Goal: Task Accomplishment & Management: Complete application form

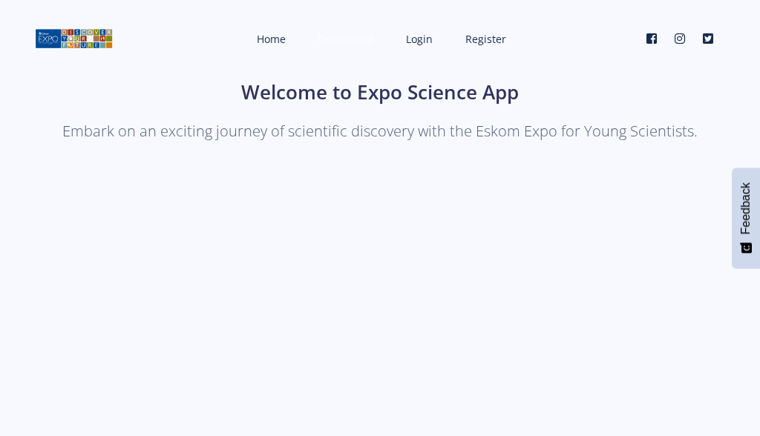
click at [329, 37] on span "Dashboard" at bounding box center [345, 39] width 55 height 14
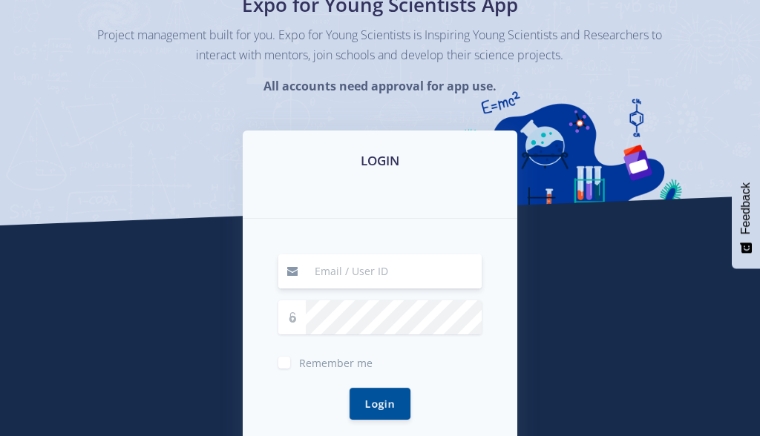
scroll to position [165, 0]
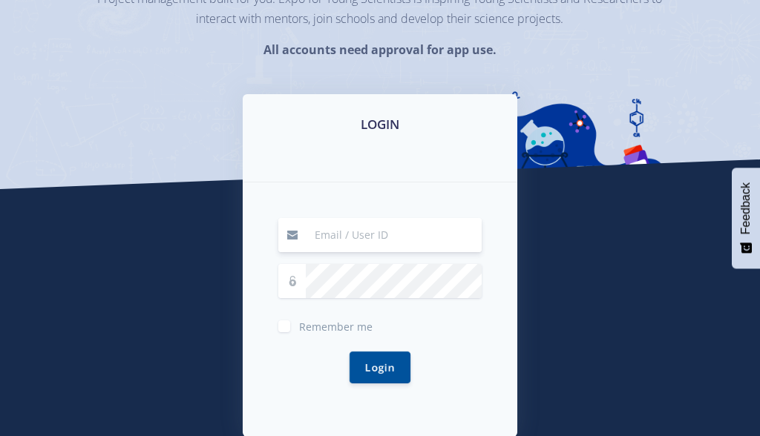
click at [366, 239] on input at bounding box center [394, 235] width 176 height 34
click at [464, 235] on input at bounding box center [394, 235] width 176 height 34
type input "ella.jean.kelly@gmail.com"
click at [380, 366] on button "Login" at bounding box center [379, 368] width 61 height 32
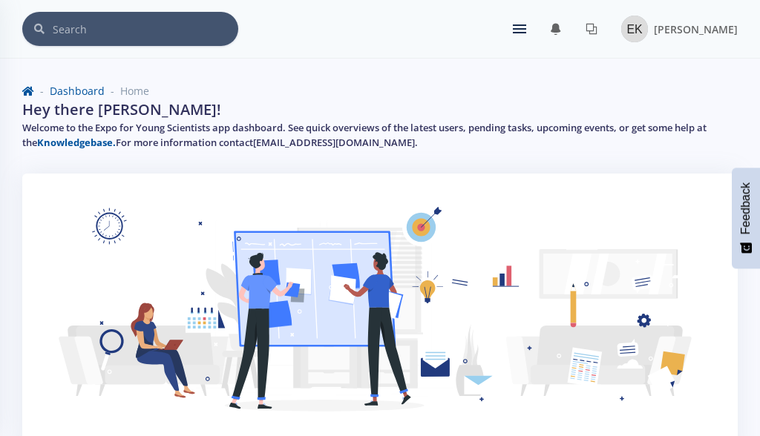
click at [526, 26] on div at bounding box center [519, 28] width 13 height 9
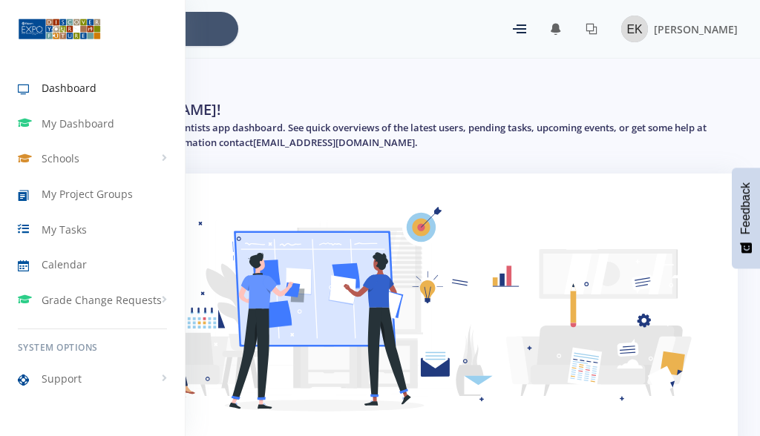
click at [65, 85] on span "Dashboard" at bounding box center [69, 88] width 55 height 16
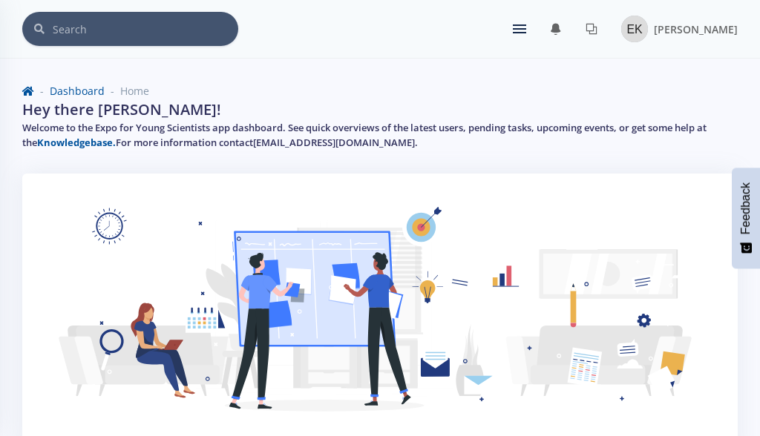
click at [526, 29] on icon at bounding box center [519, 28] width 13 height 1
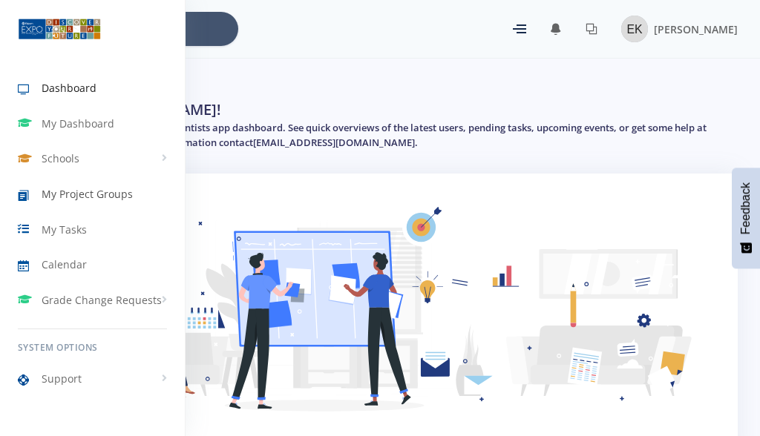
click at [109, 201] on span "My Project Groups" at bounding box center [87, 194] width 91 height 16
click at [78, 224] on span "My Tasks" at bounding box center [64, 230] width 45 height 16
click at [161, 157] on link "Schools" at bounding box center [92, 159] width 185 height 34
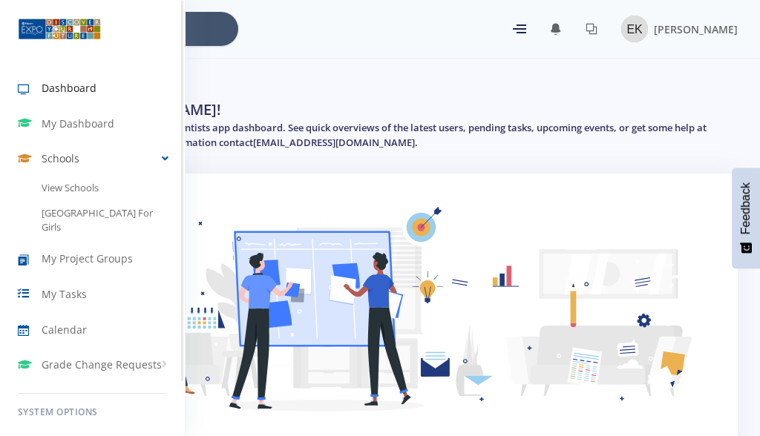
click at [161, 157] on link "Schools" at bounding box center [92, 159] width 185 height 34
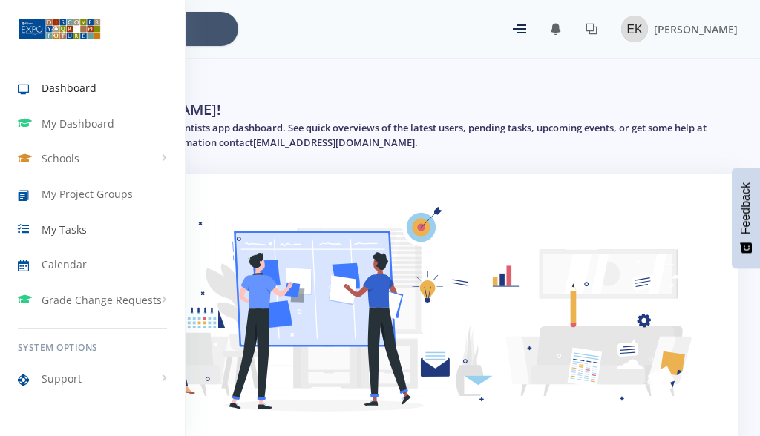
click at [70, 231] on span "My Tasks" at bounding box center [64, 230] width 45 height 16
click at [75, 87] on span "Dashboard" at bounding box center [69, 88] width 55 height 16
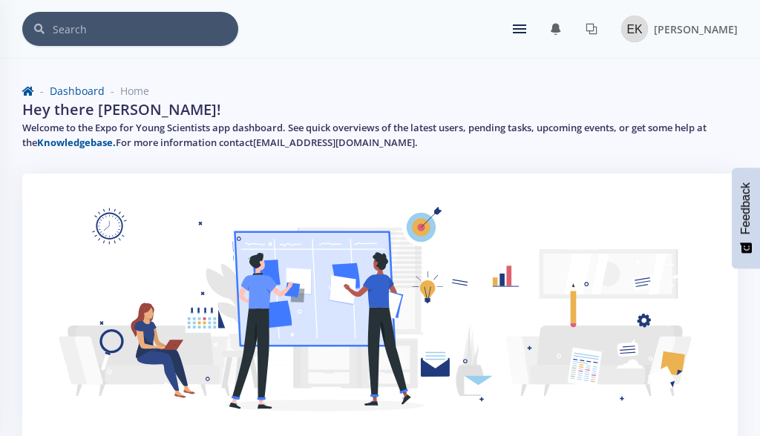
click at [551, 28] on div "× You have 1 notifications." at bounding box center [379, 29] width 715 height 34
click at [526, 29] on icon at bounding box center [519, 28] width 13 height 1
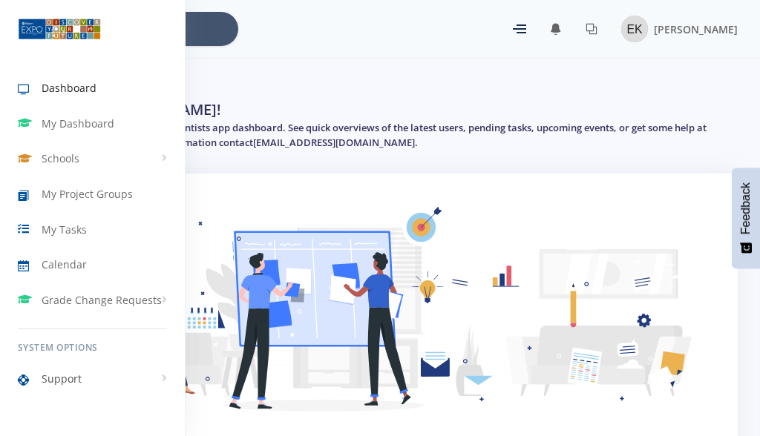
click at [165, 381] on link "Support" at bounding box center [92, 379] width 185 height 34
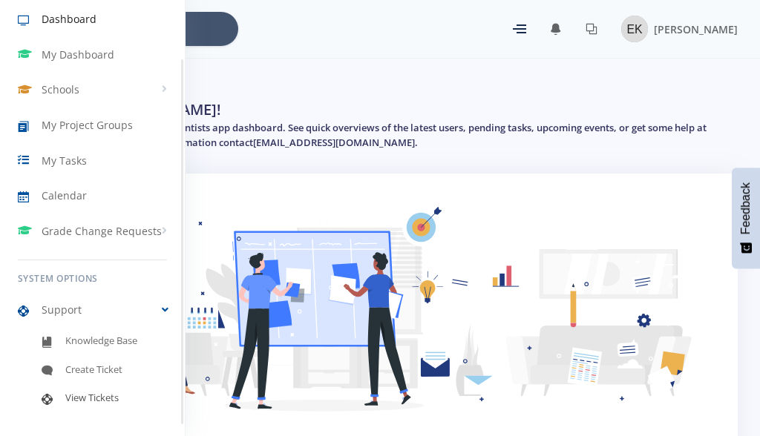
scroll to position [68, 0]
click at [160, 295] on link "Support" at bounding box center [92, 311] width 185 height 34
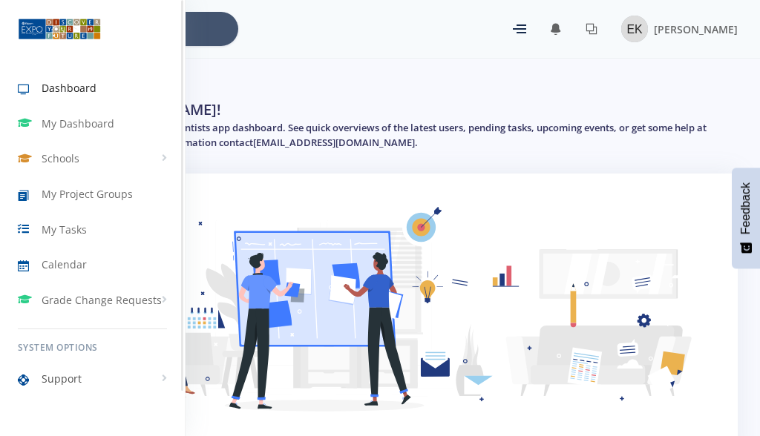
scroll to position [0, 0]
click at [160, 303] on link "Grade Change Requests" at bounding box center [92, 300] width 185 height 34
click at [134, 128] on link "My Dashboard" at bounding box center [92, 124] width 185 height 34
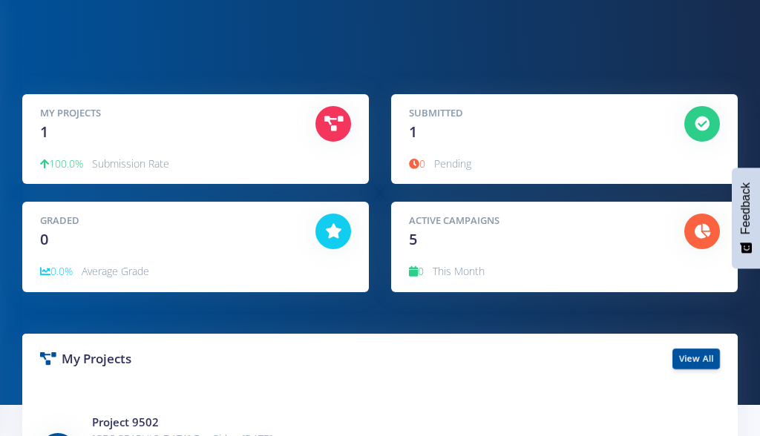
scroll to position [71, 0]
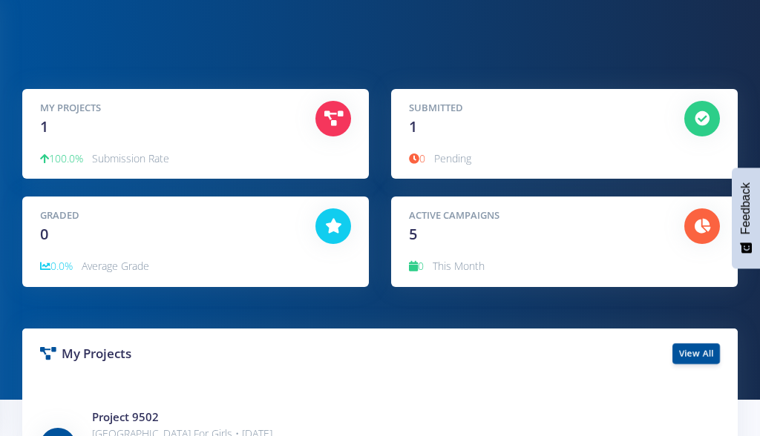
click at [338, 115] on icon at bounding box center [333, 118] width 19 height 15
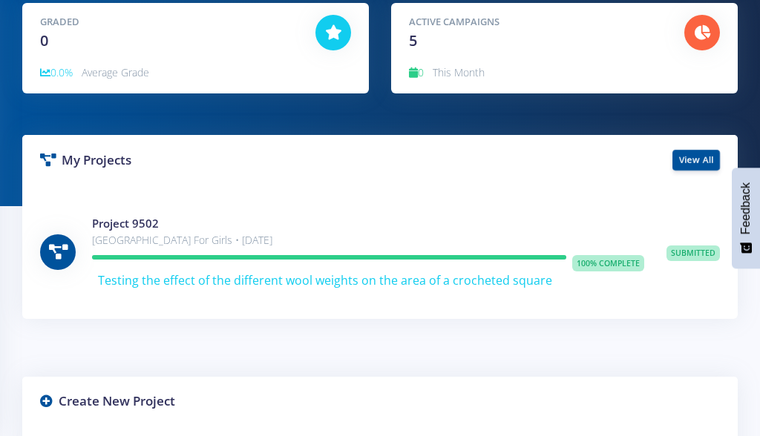
scroll to position [277, 0]
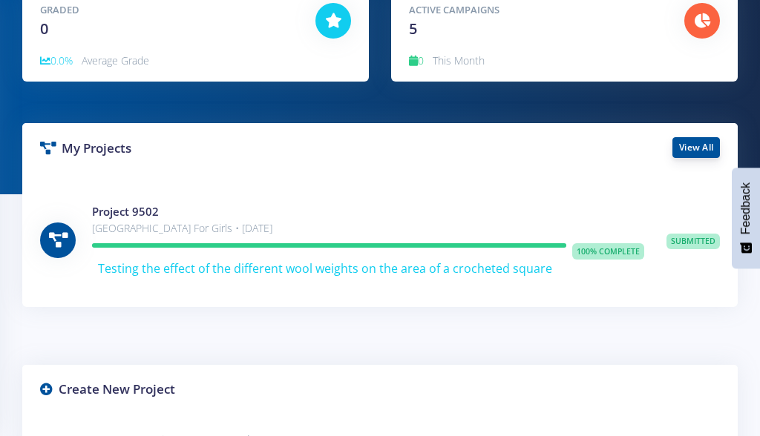
click at [693, 147] on link "View All" at bounding box center [695, 147] width 47 height 21
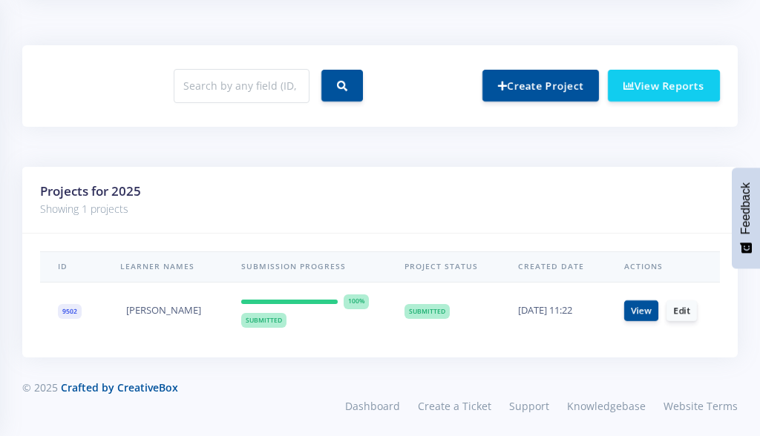
scroll to position [637, 0]
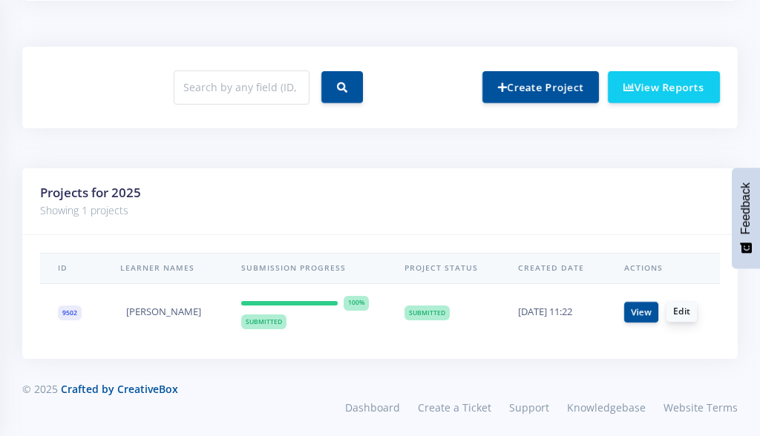
click at [682, 305] on link "Edit" at bounding box center [681, 311] width 30 height 21
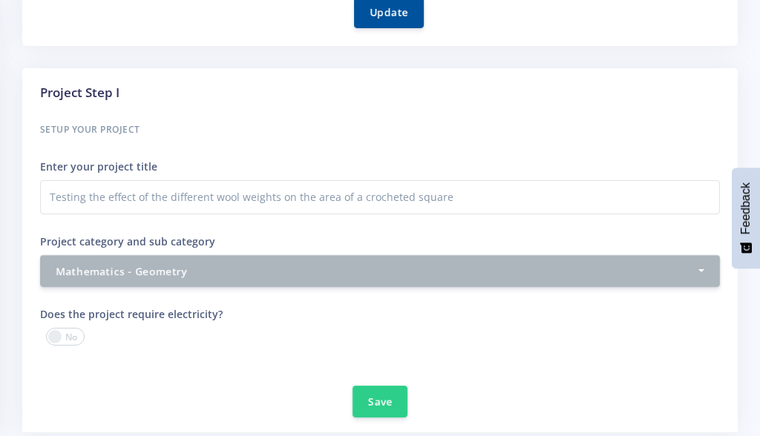
scroll to position [463, 0]
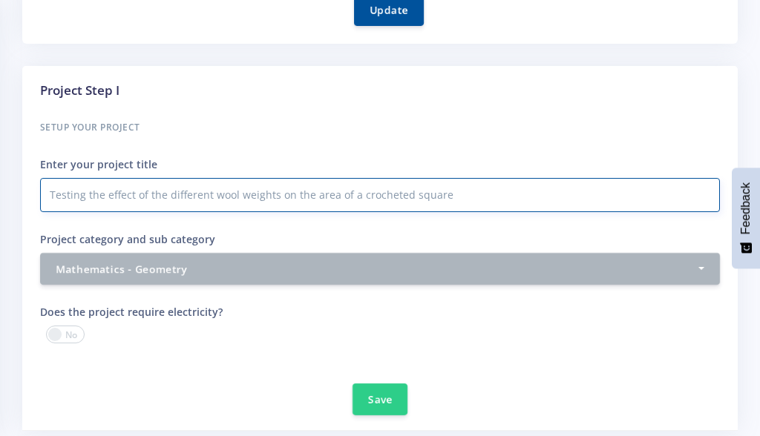
click at [278, 195] on input "Testing the effect of the different wool weights on the area of a crocheted squ…" at bounding box center [380, 195] width 680 height 34
click at [413, 220] on div "Setup your Project Enter your project title Testing the effect of the different…" at bounding box center [380, 201] width 680 height 167
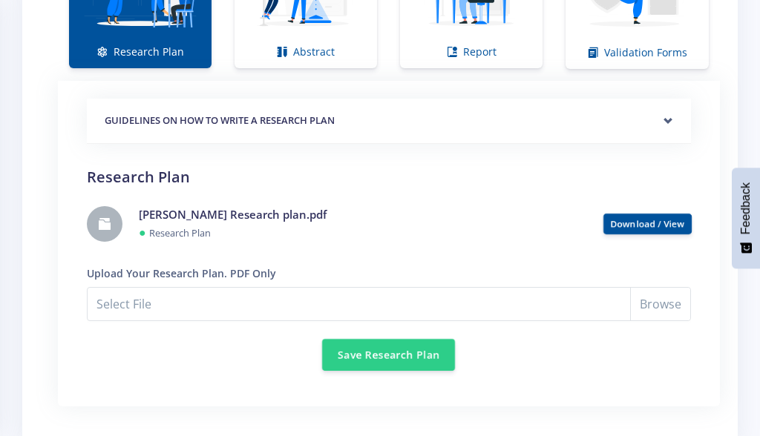
scroll to position [1140, 0]
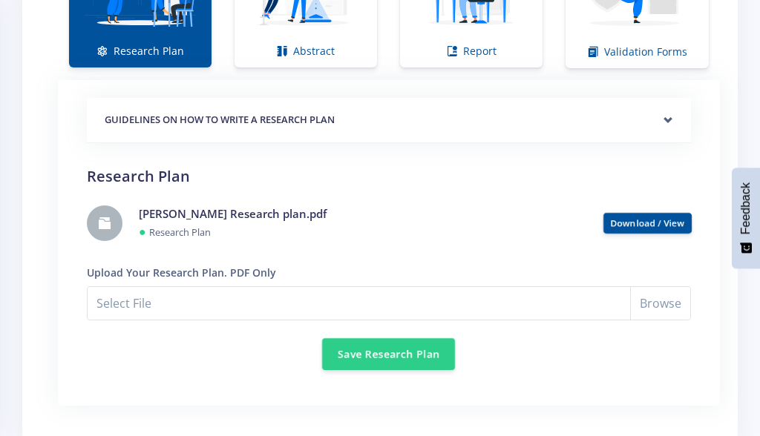
click at [650, 303] on input "Select File" at bounding box center [389, 303] width 604 height 34
click at [443, 299] on input "Select File" at bounding box center [389, 303] width 604 height 34
click at [642, 216] on link "Download / View" at bounding box center [647, 222] width 75 height 13
click at [274, 300] on input "Select File" at bounding box center [389, 303] width 604 height 34
click at [283, 288] on input "Select File" at bounding box center [389, 303] width 604 height 34
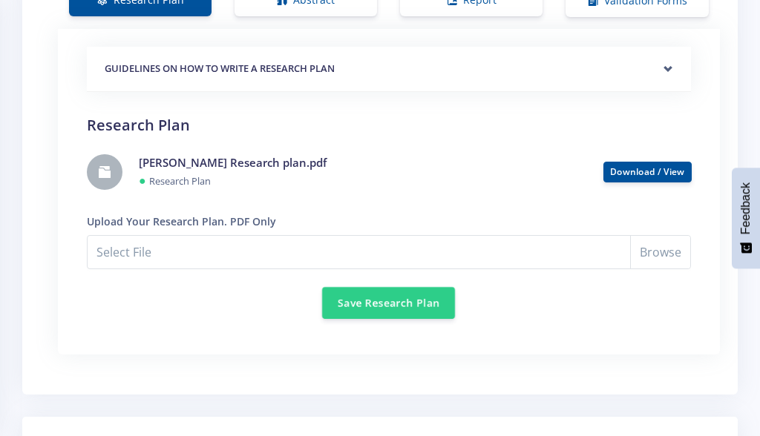
scroll to position [1193, 0]
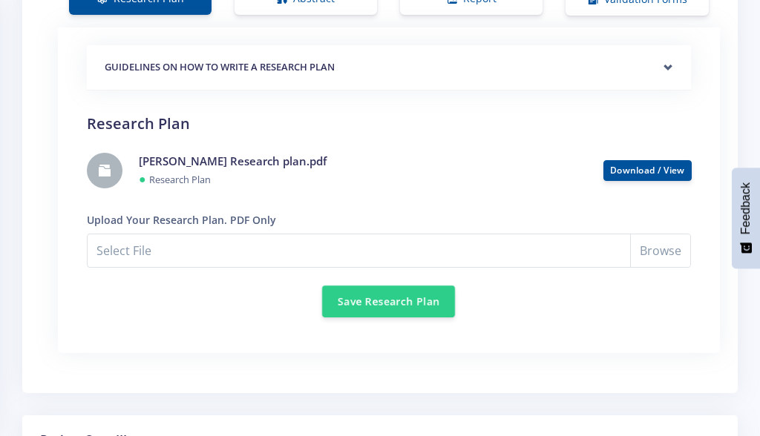
click at [336, 246] on input "Select File" at bounding box center [389, 251] width 604 height 34
type input "C:\fakepath\Ella Kelly Research plan.pdf"
click at [631, 168] on link "Download / View" at bounding box center [647, 169] width 75 height 13
click at [475, 252] on input "[PERSON_NAME] Research plan.pdf" at bounding box center [389, 251] width 604 height 34
click at [666, 249] on input "[PERSON_NAME] Research plan.pdf" at bounding box center [389, 251] width 604 height 34
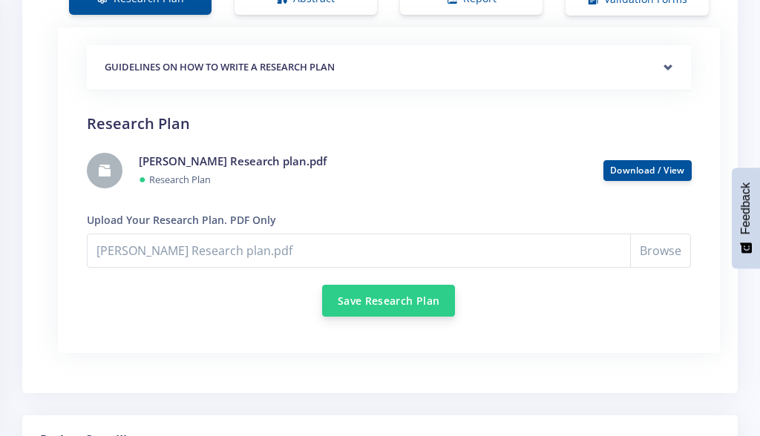
click at [416, 305] on button "Save Research Plan" at bounding box center [388, 301] width 133 height 32
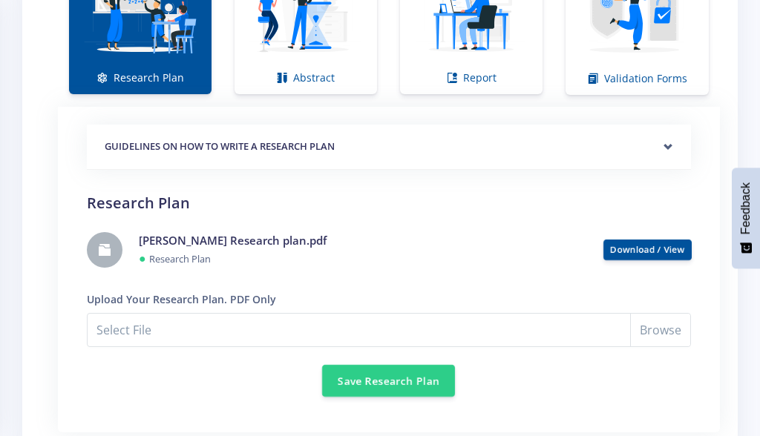
scroll to position [1168, 0]
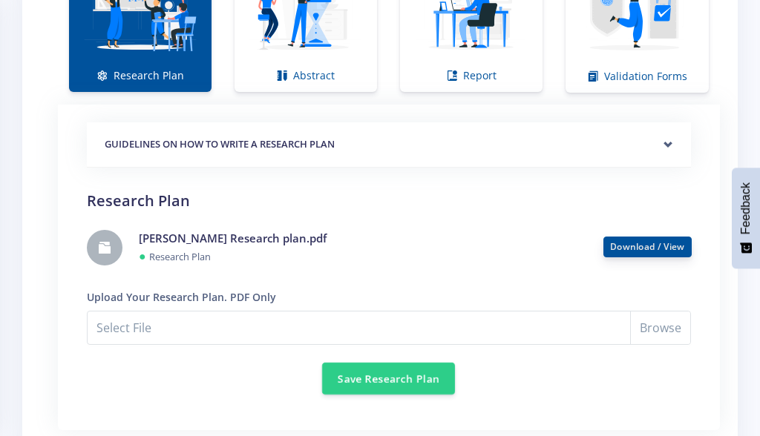
click at [617, 249] on link "Download / View" at bounding box center [647, 246] width 75 height 13
click at [401, 331] on input "Select File" at bounding box center [389, 328] width 604 height 34
type input "C:\fakepath\Ella Kelly Research plan.pdf"
click at [656, 325] on input "Ella Kelly Research plan.pdf" at bounding box center [389, 328] width 604 height 34
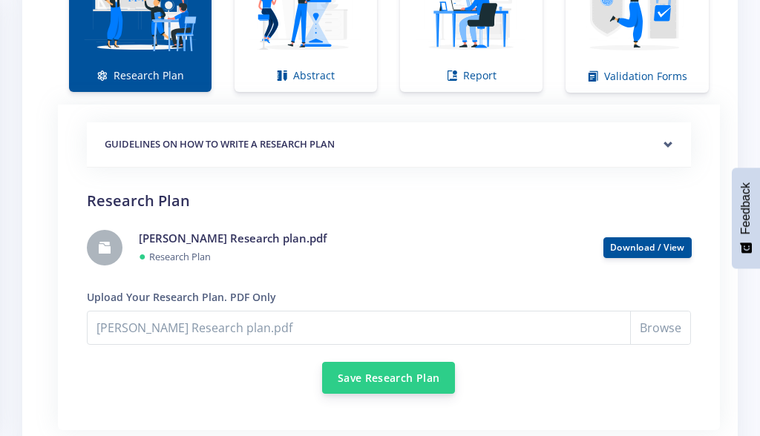
click at [398, 370] on button "Save Research Plan" at bounding box center [388, 378] width 133 height 32
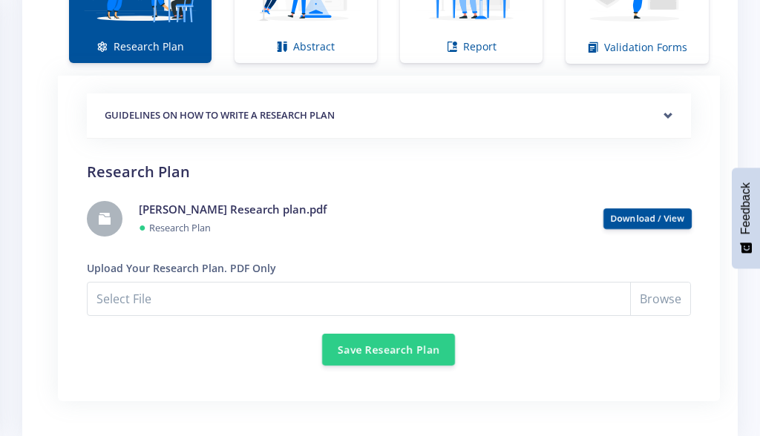
scroll to position [1203, 0]
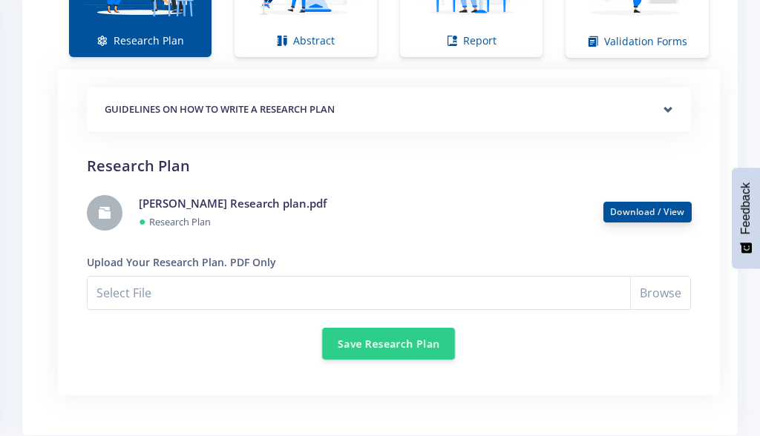
click at [673, 214] on link "Download / View" at bounding box center [647, 212] width 75 height 13
click at [418, 336] on button "Save Research Plan" at bounding box center [388, 343] width 133 height 32
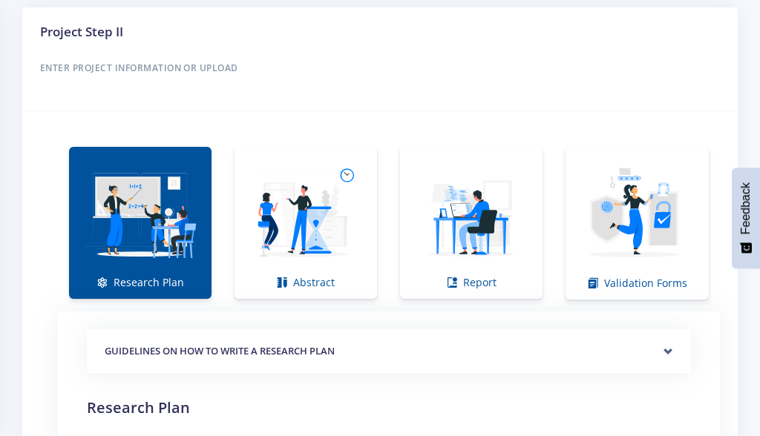
scroll to position [966, 0]
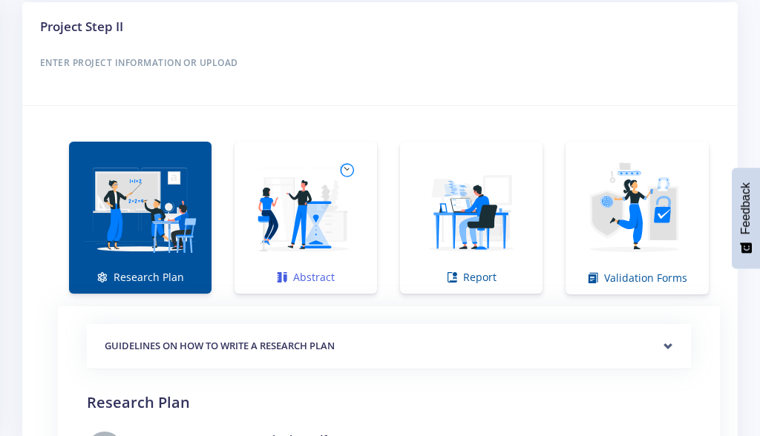
click at [324, 256] on img at bounding box center [305, 210] width 119 height 119
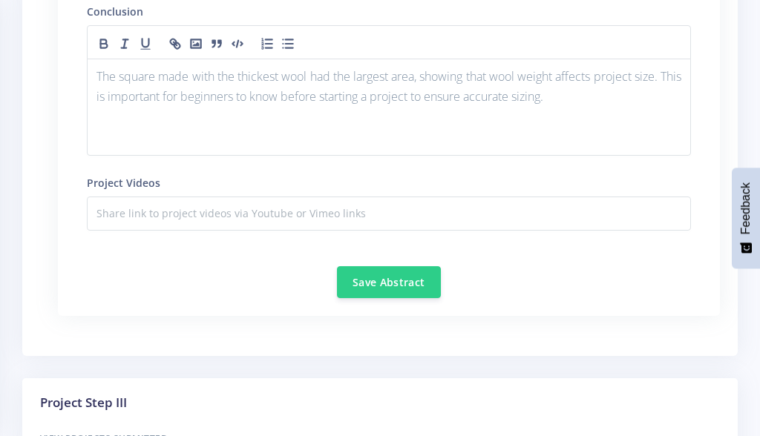
scroll to position [2043, 0]
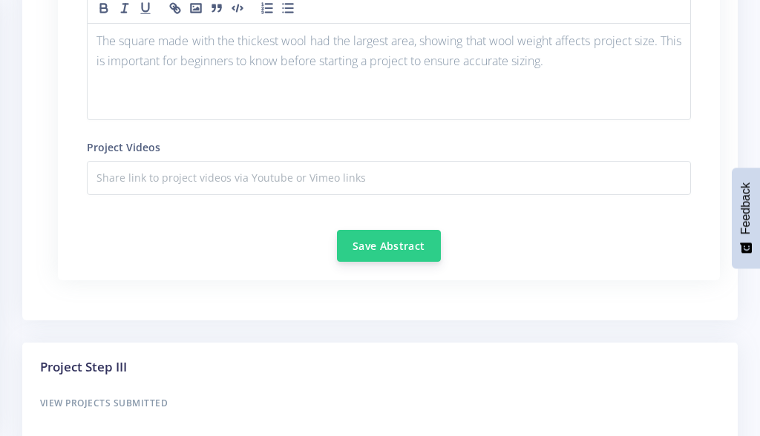
click at [383, 262] on button "Save Abstract" at bounding box center [389, 246] width 104 height 32
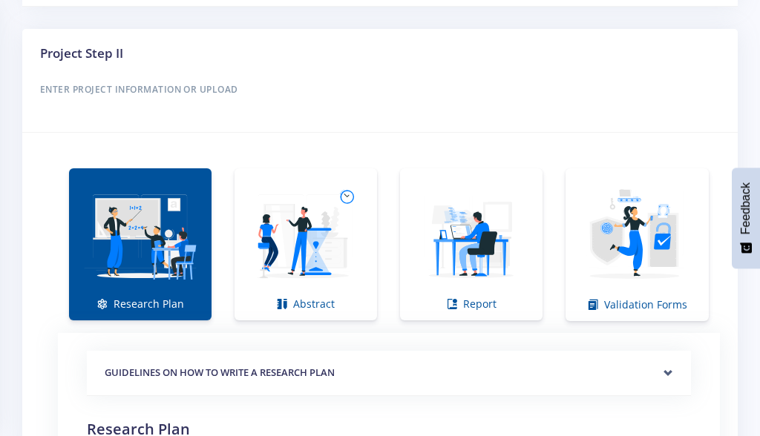
scroll to position [938, 0]
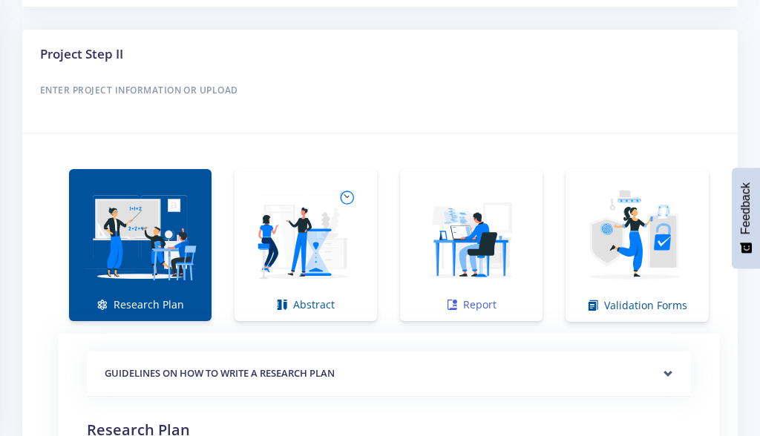
click at [493, 256] on img at bounding box center [471, 237] width 119 height 119
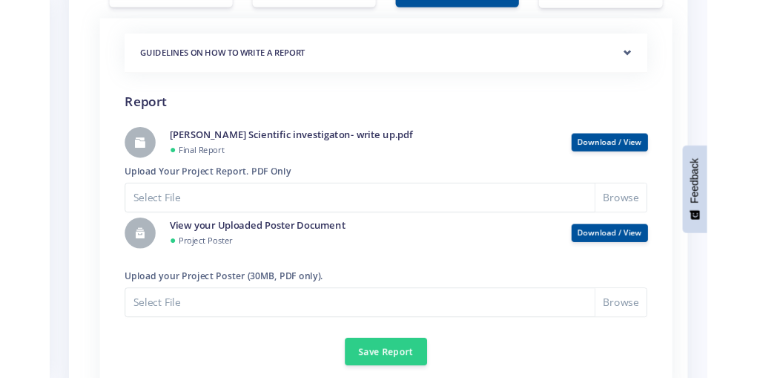
scroll to position [1258, 0]
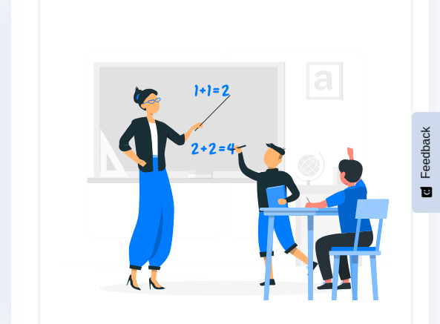
click at [178, 206] on img at bounding box center [225, 174] width 347 height 347
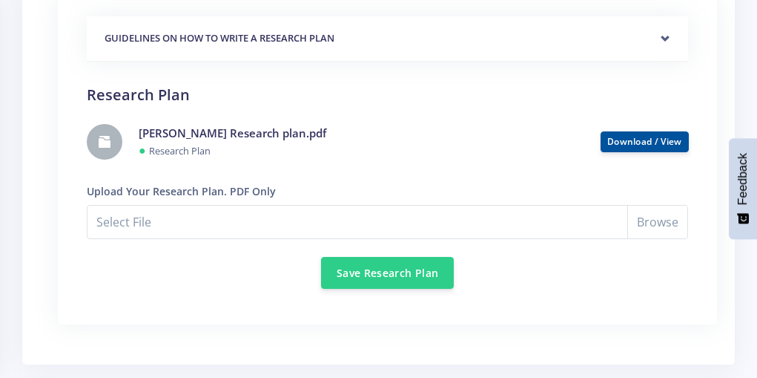
scroll to position [1278, 0]
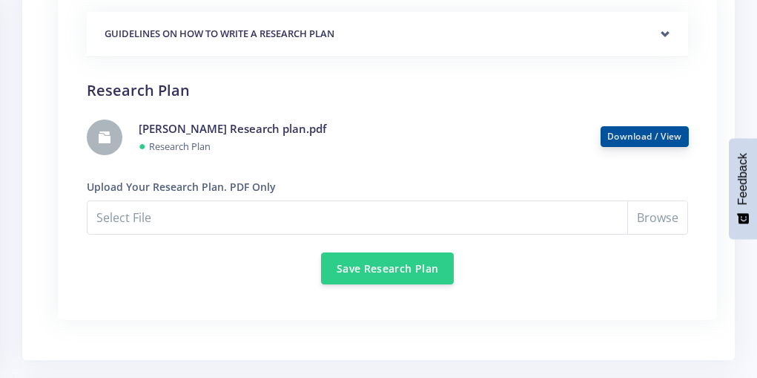
click at [619, 130] on link "Download / View" at bounding box center [645, 136] width 75 height 13
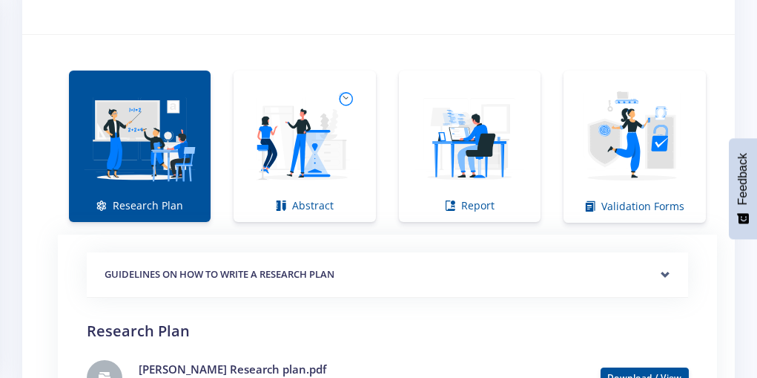
scroll to position [985, 0]
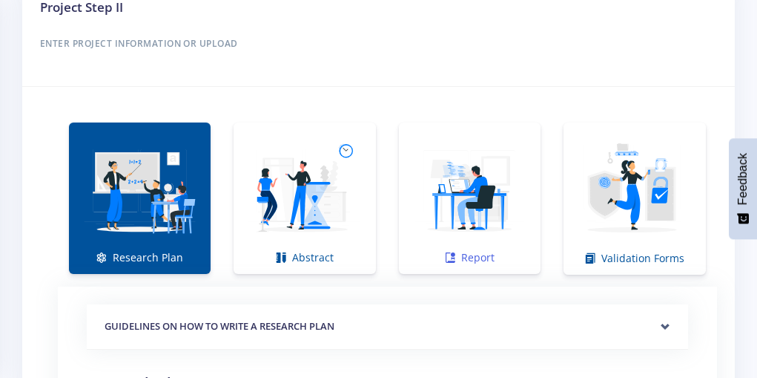
click at [477, 206] on img at bounding box center [470, 190] width 118 height 118
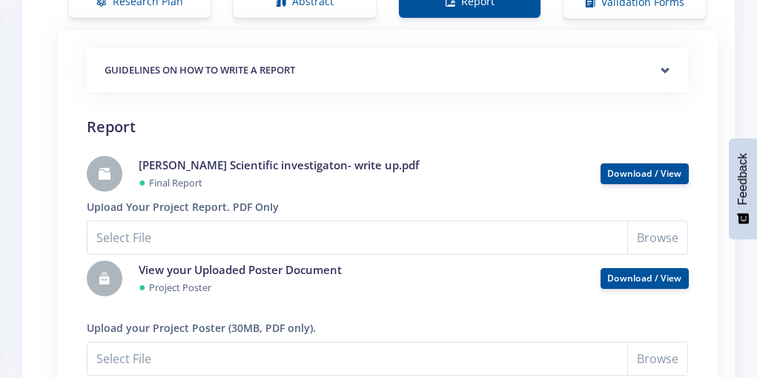
scroll to position [1245, 0]
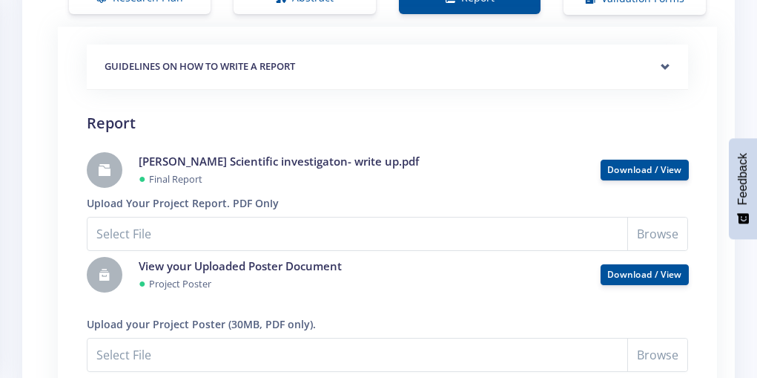
click at [652, 239] on input "Select File" at bounding box center [388, 234] width 602 height 34
type input "C:\fakepath\Ella Kelly Scientific investigaton- write up.pdf"
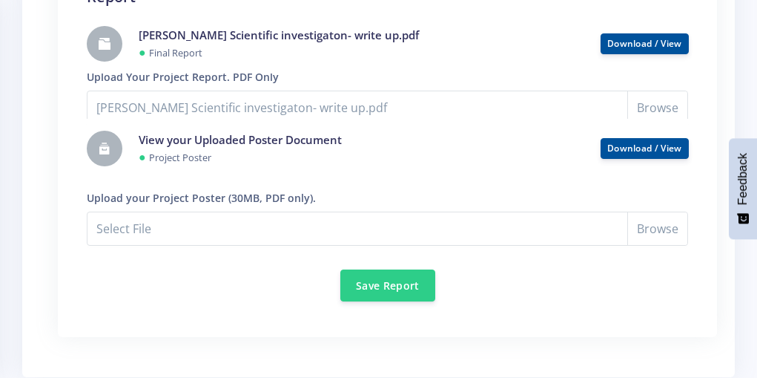
scroll to position [1372, 0]
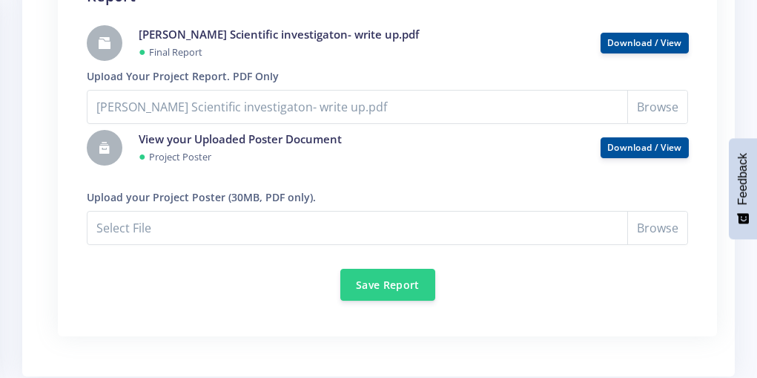
click at [654, 224] on input "[PERSON_NAME] Scientific investigaton- write up.pdf" at bounding box center [388, 228] width 602 height 34
click at [652, 231] on input "[PERSON_NAME] Scientific investigaton- write up.pdf" at bounding box center [388, 228] width 602 height 34
type input "C:\fakepath\Ella Kelly Science Expo poster layout.pdf"
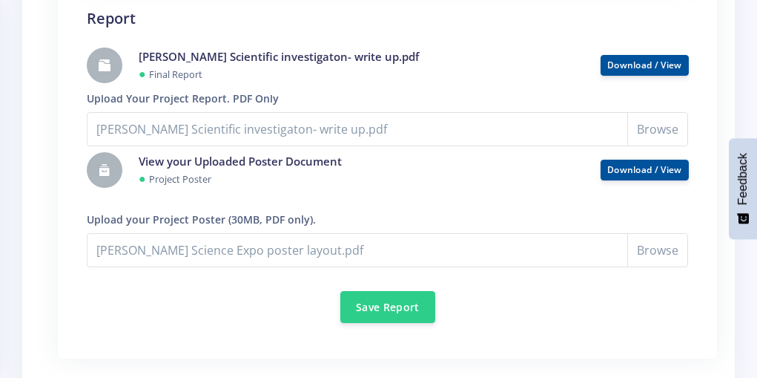
scroll to position [1347, 0]
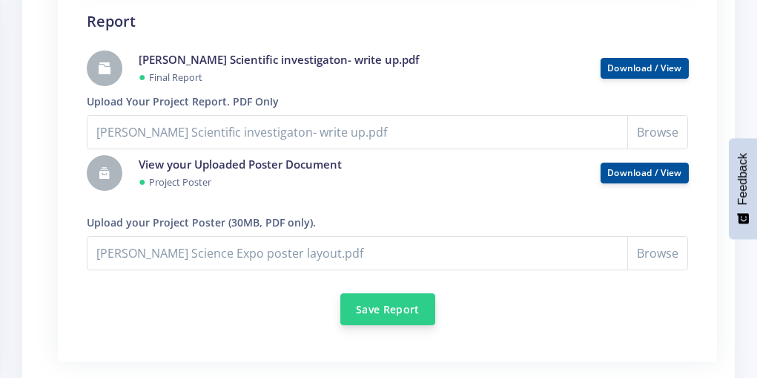
click at [410, 305] on button "Save Report" at bounding box center [388, 309] width 95 height 32
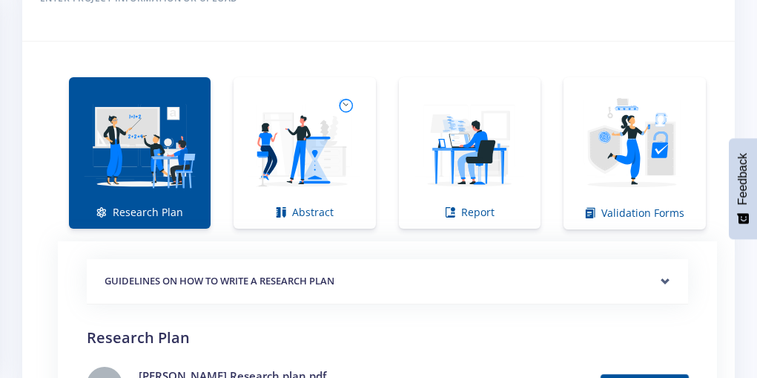
scroll to position [1038, 0]
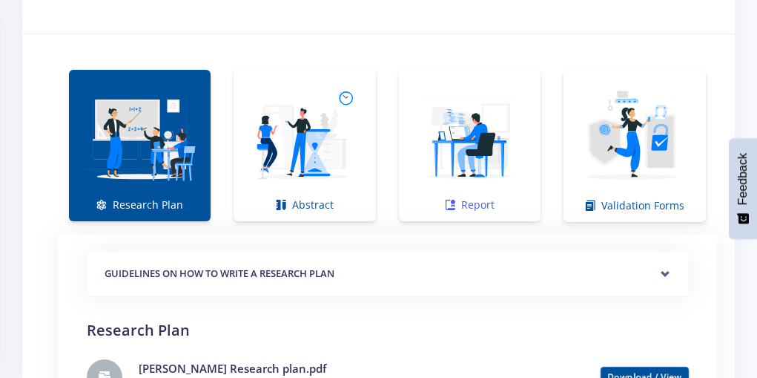
click at [477, 164] on img at bounding box center [470, 138] width 118 height 118
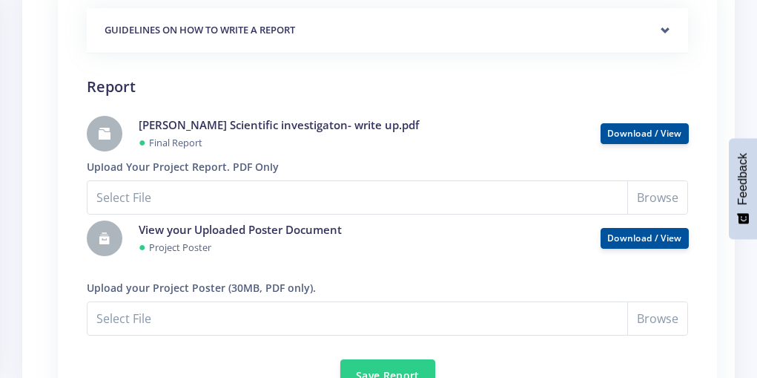
scroll to position [1282, 0]
click at [669, 133] on link "Download / View" at bounding box center [645, 131] width 75 height 13
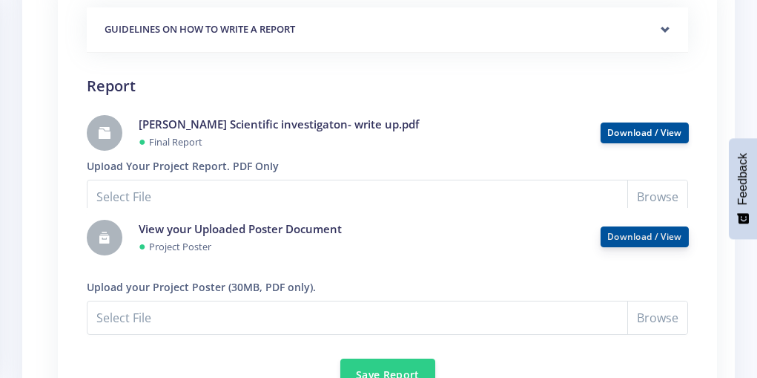
click at [634, 232] on link "Download / View" at bounding box center [645, 236] width 75 height 13
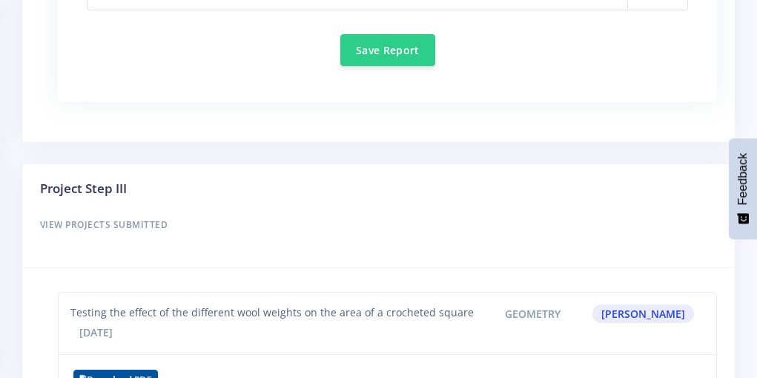
scroll to position [1567, 0]
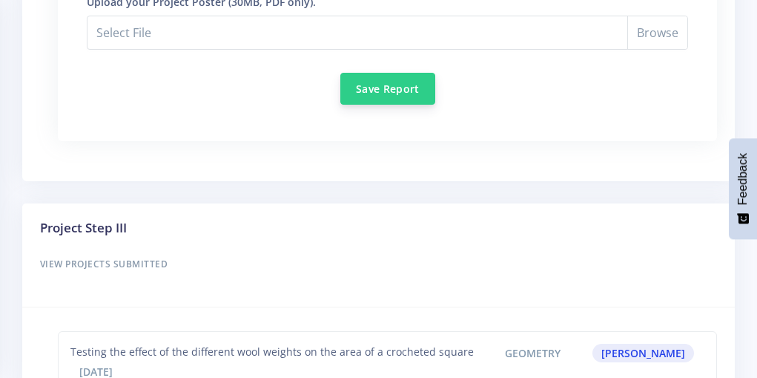
click at [393, 90] on button "Save Report" at bounding box center [388, 89] width 95 height 32
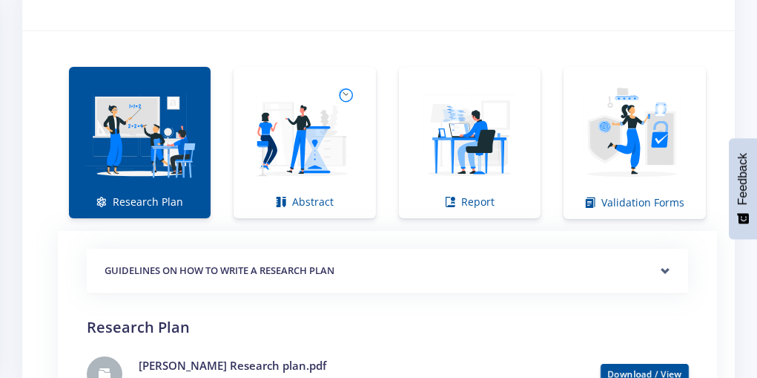
scroll to position [1065, 0]
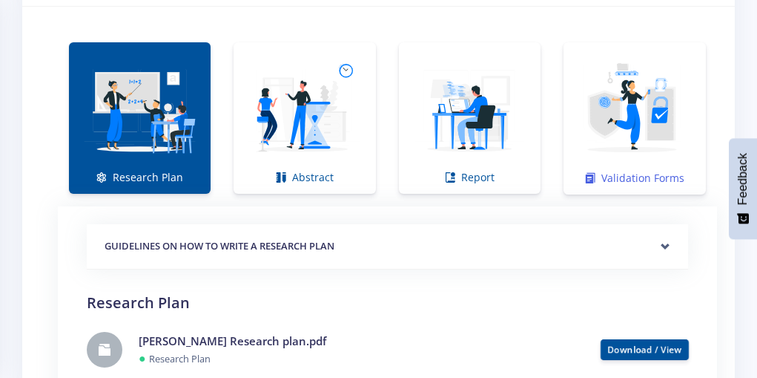
click at [653, 112] on img at bounding box center [635, 110] width 119 height 119
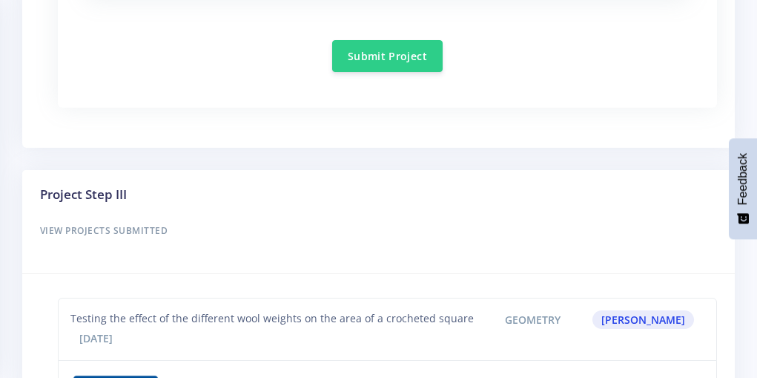
scroll to position [1415, 0]
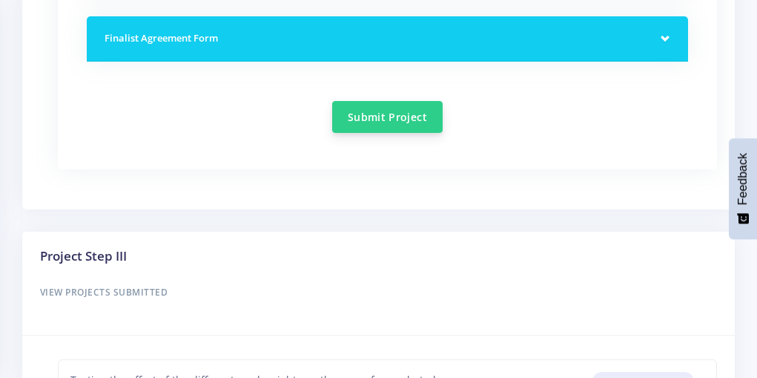
click at [404, 117] on button "Submit Project" at bounding box center [387, 117] width 111 height 32
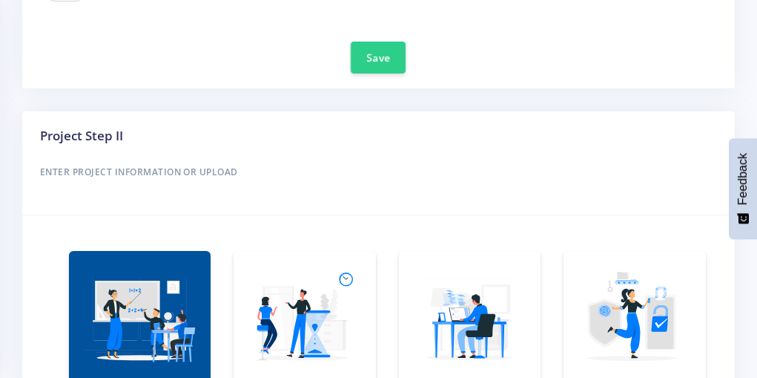
scroll to position [851, 0]
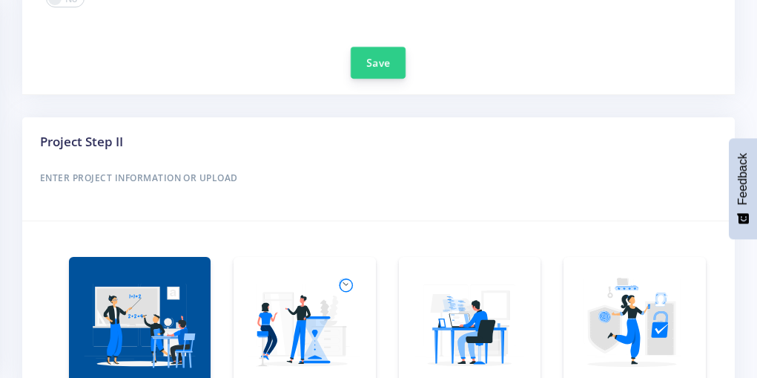
click at [389, 70] on button "Save" at bounding box center [378, 63] width 55 height 32
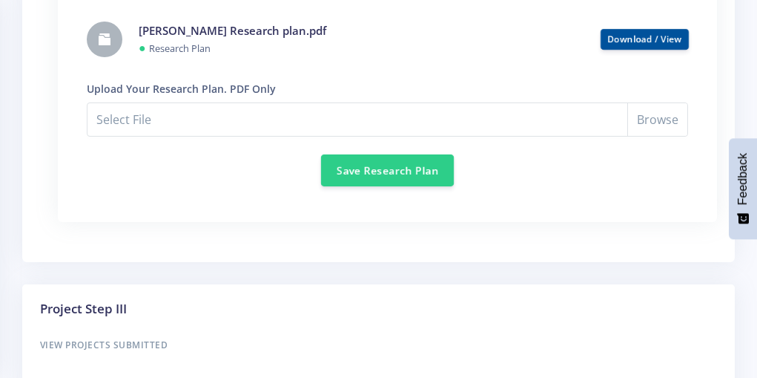
scroll to position [1326, 0]
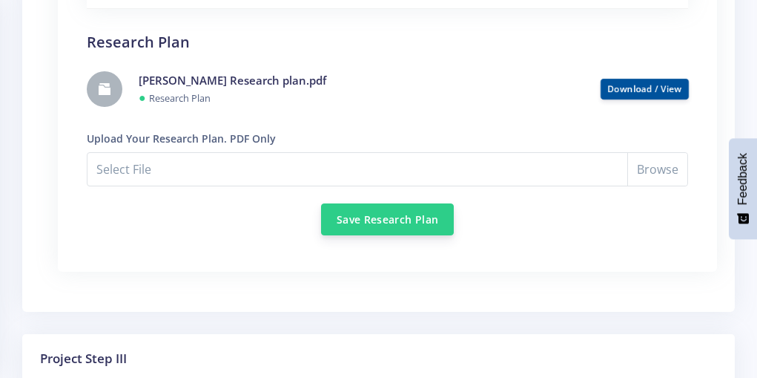
click at [410, 217] on button "Save Research Plan" at bounding box center [387, 219] width 133 height 32
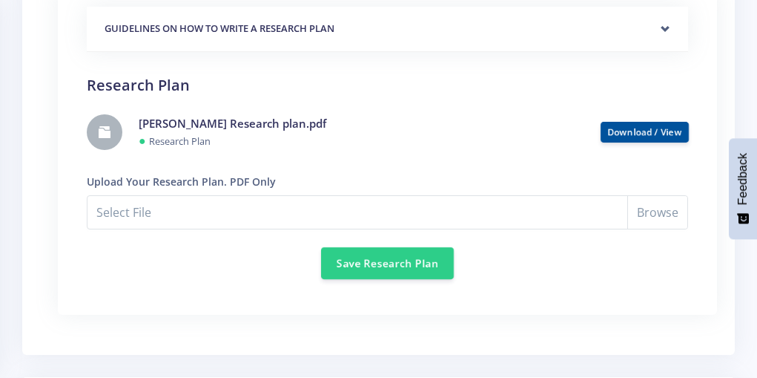
scroll to position [1285, 0]
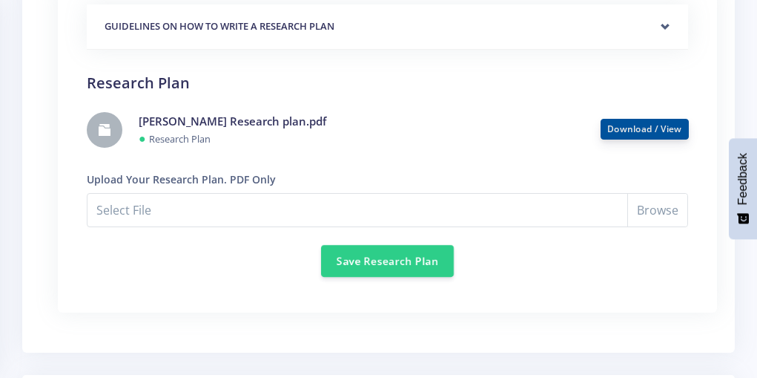
click at [672, 124] on link "Download / View" at bounding box center [645, 128] width 75 height 13
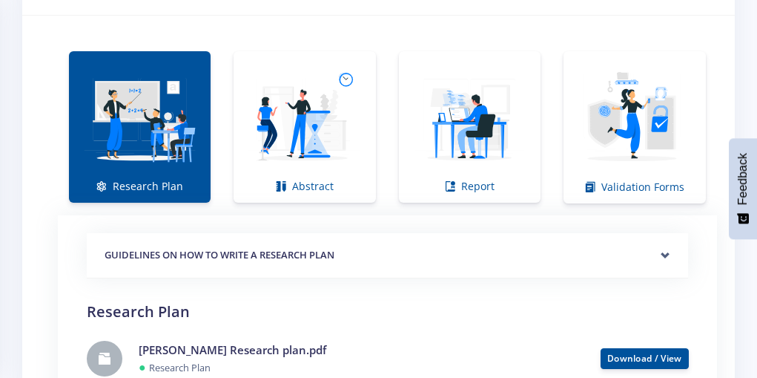
scroll to position [1063, 0]
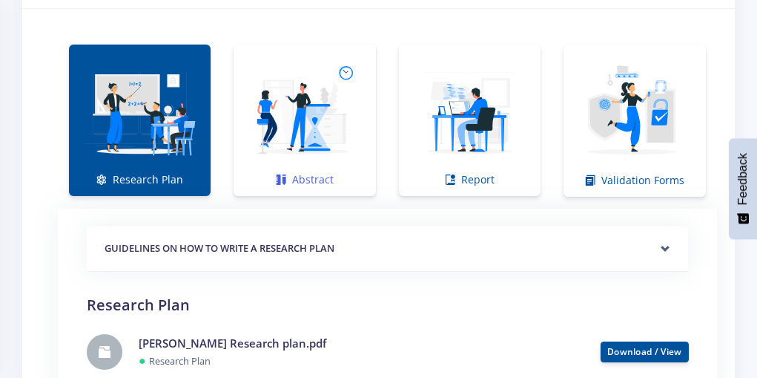
click at [320, 125] on img at bounding box center [305, 112] width 118 height 118
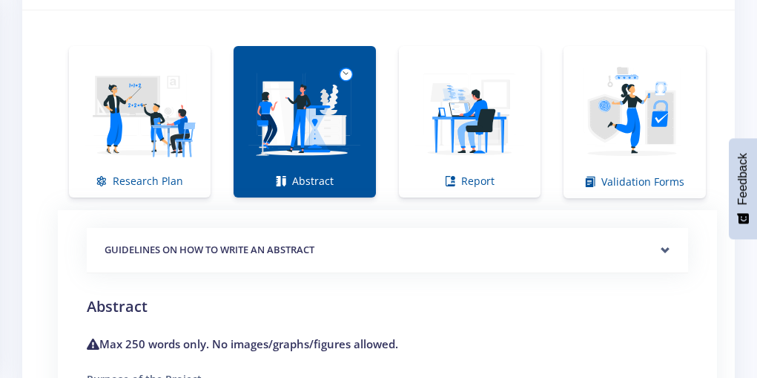
scroll to position [1056, 0]
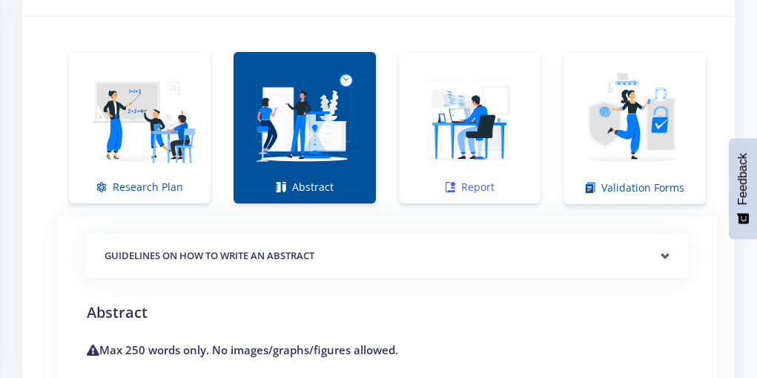
click at [457, 165] on img at bounding box center [470, 120] width 118 height 118
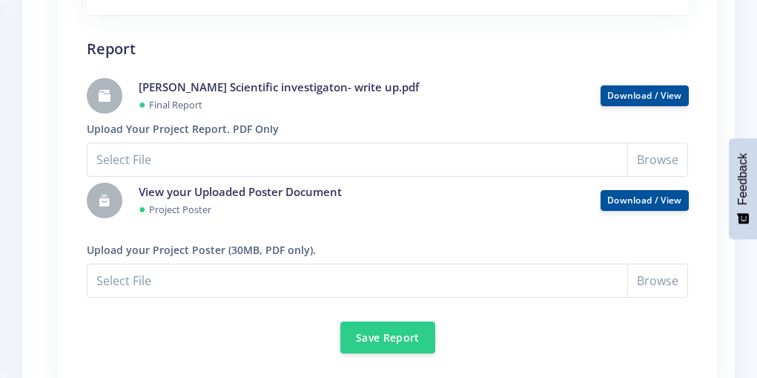
scroll to position [1315, 0]
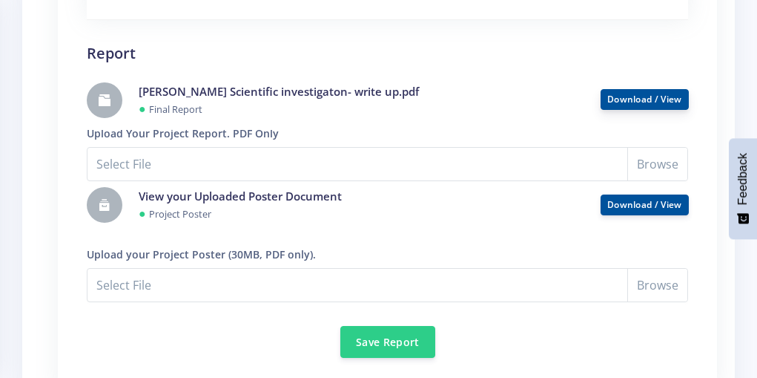
click at [657, 90] on button "Download / View" at bounding box center [645, 99] width 88 height 21
click at [633, 98] on link "Download / View" at bounding box center [645, 99] width 75 height 13
click at [666, 192] on div "● Project Poster" at bounding box center [388, 205] width 624 height 36
click at [662, 202] on link "Download / View" at bounding box center [645, 203] width 75 height 13
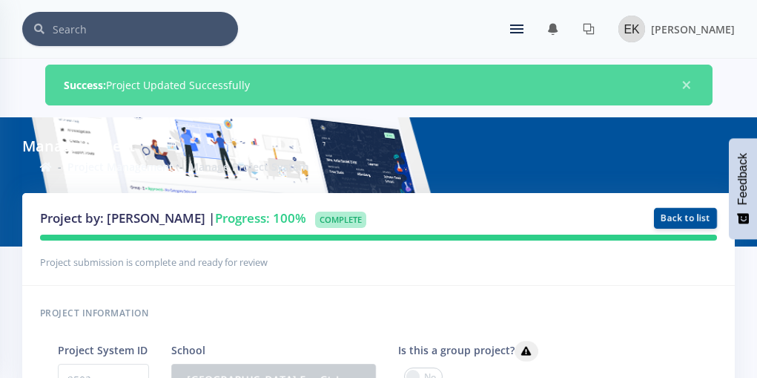
scroll to position [0, 0]
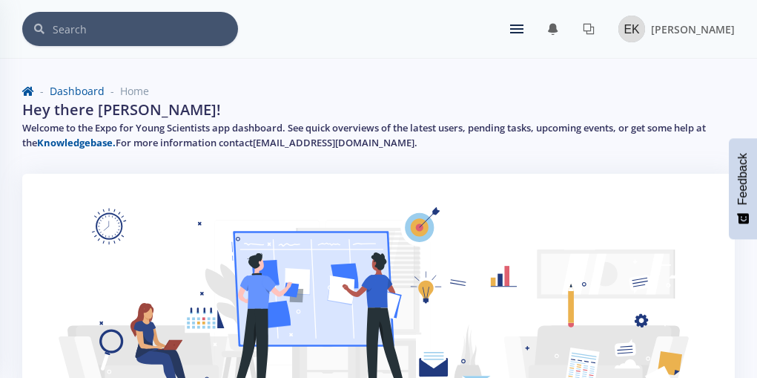
click at [524, 24] on icon at bounding box center [516, 24] width 13 height 1
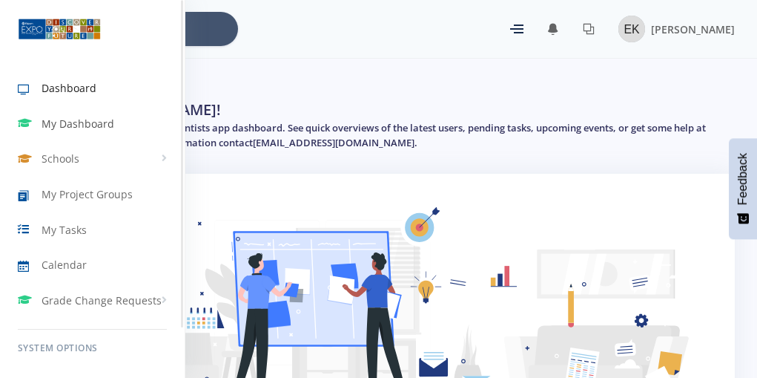
click at [102, 124] on span "My Dashboard" at bounding box center [78, 124] width 73 height 16
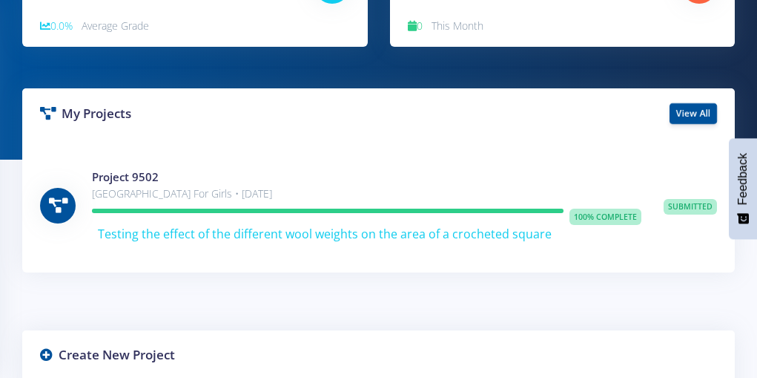
scroll to position [312, 0]
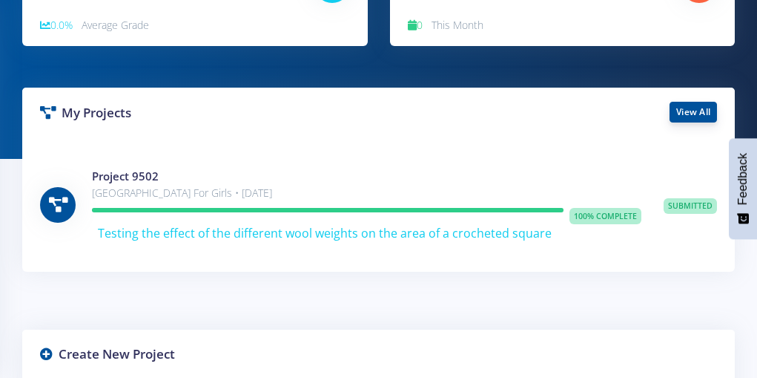
click at [697, 102] on link "View All" at bounding box center [693, 112] width 47 height 21
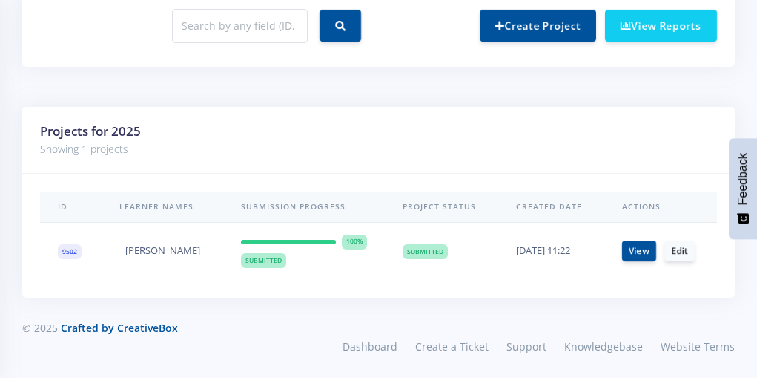
scroll to position [696, 0]
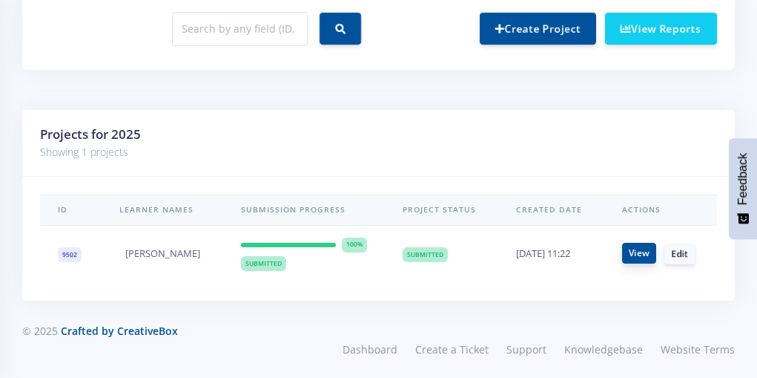
click at [631, 252] on link "View" at bounding box center [639, 253] width 34 height 21
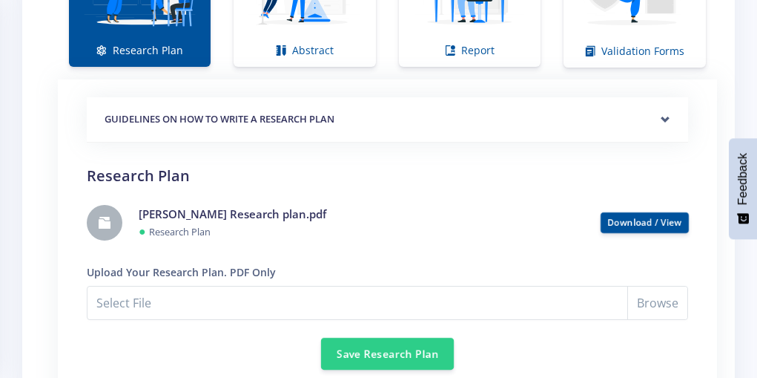
scroll to position [1147, 0]
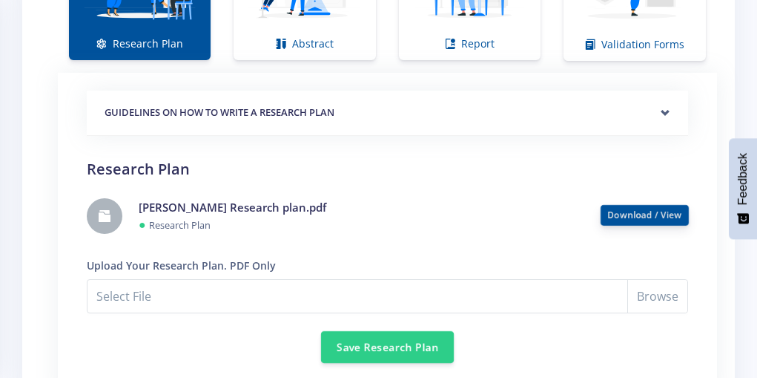
click at [621, 211] on link "Download / View" at bounding box center [645, 214] width 75 height 13
